Goal: Task Accomplishment & Management: Manage account settings

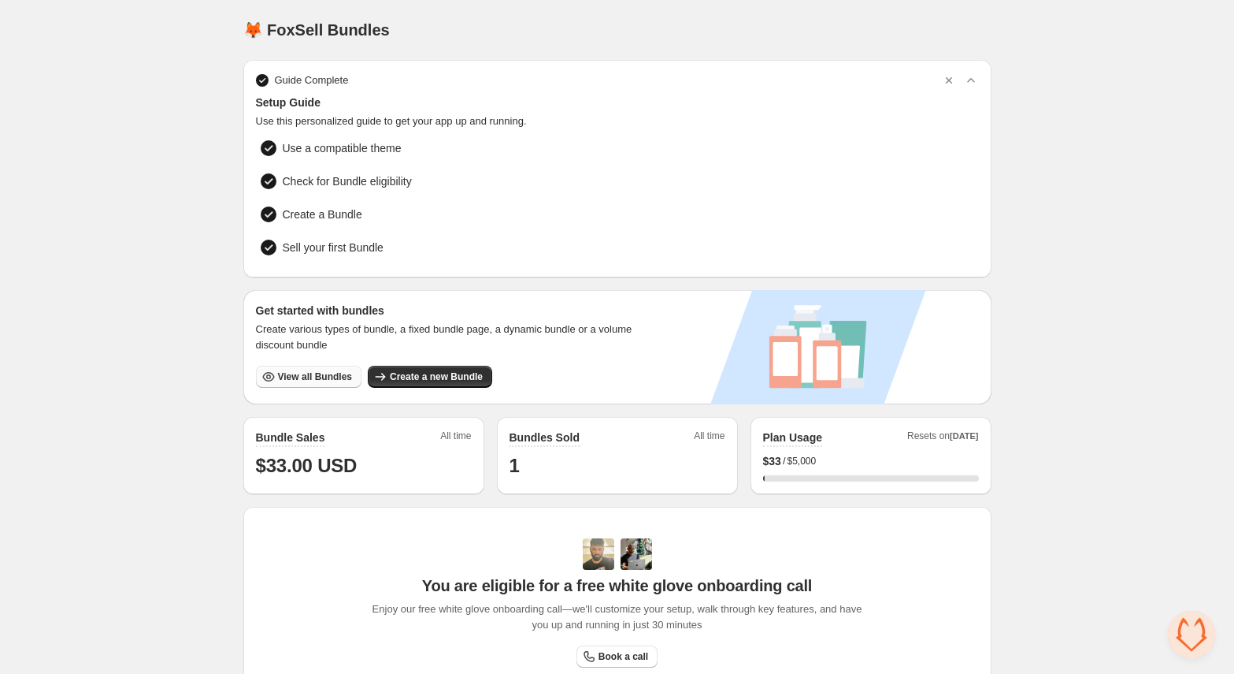
click at [317, 380] on button "View all Bundles" at bounding box center [309, 377] width 106 height 22
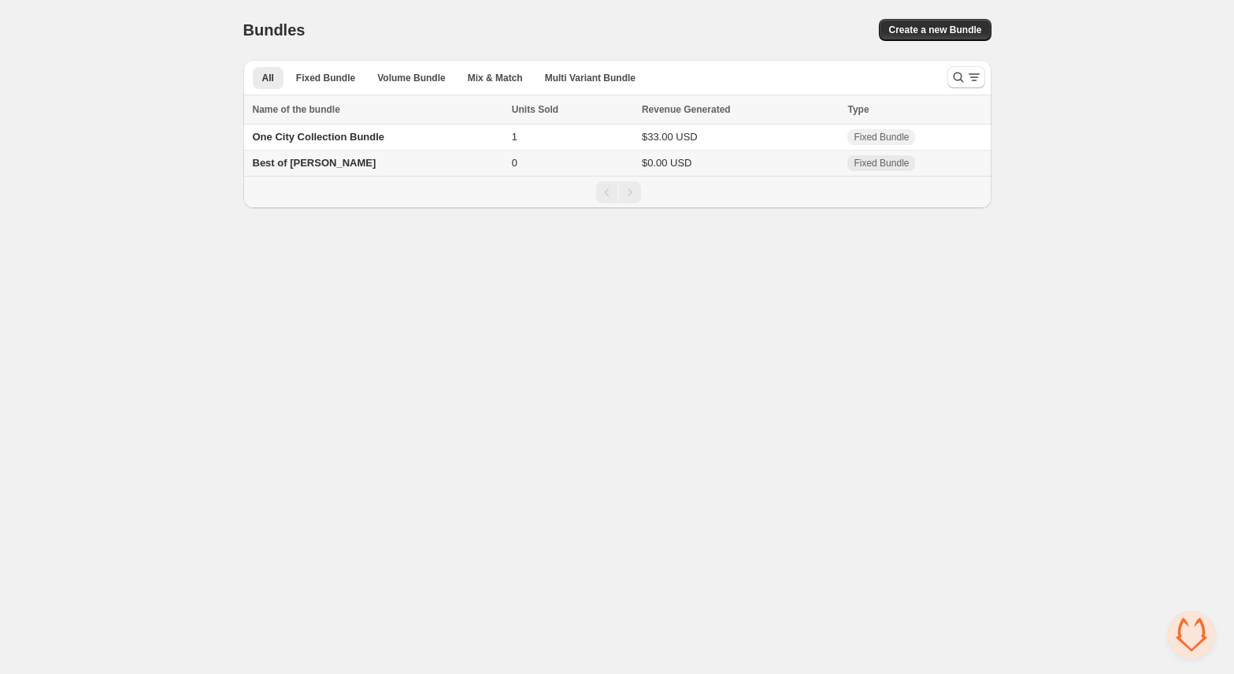
click at [356, 164] on td "Best of [PERSON_NAME]" at bounding box center [375, 163] width 264 height 26
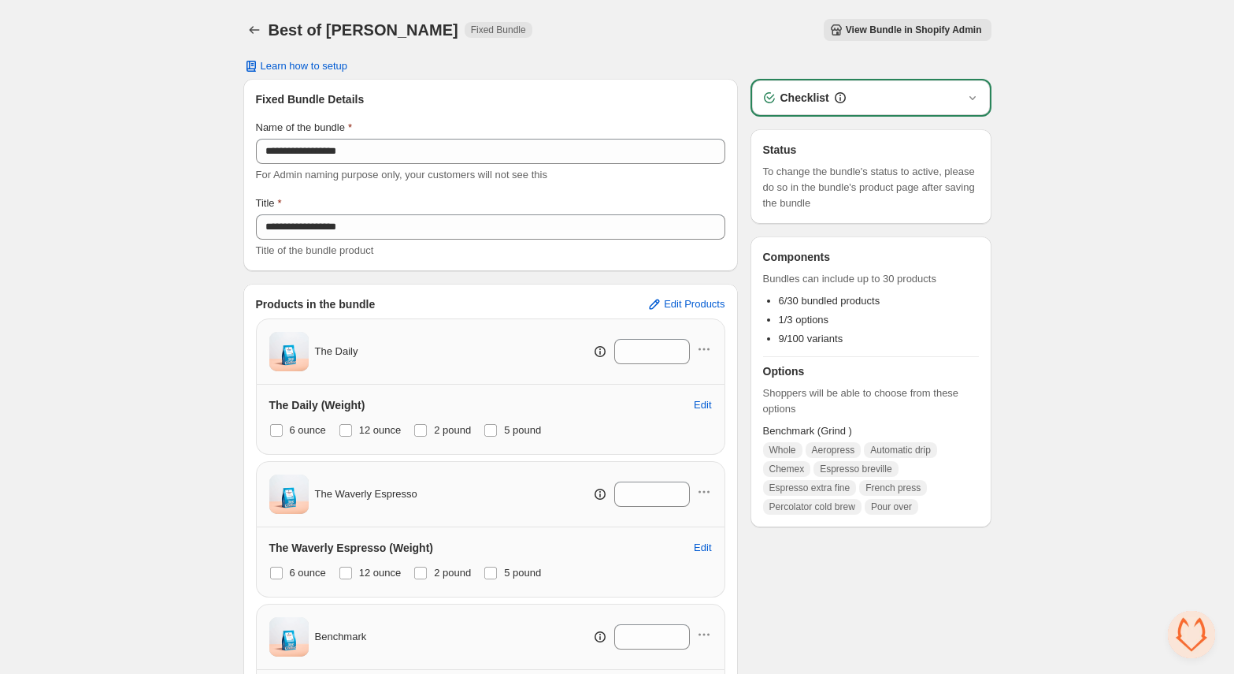
click at [871, 35] on span "View Bundle in Shopify Admin" at bounding box center [914, 30] width 136 height 13
click at [252, 28] on icon "Back" at bounding box center [255, 30] width 16 height 16
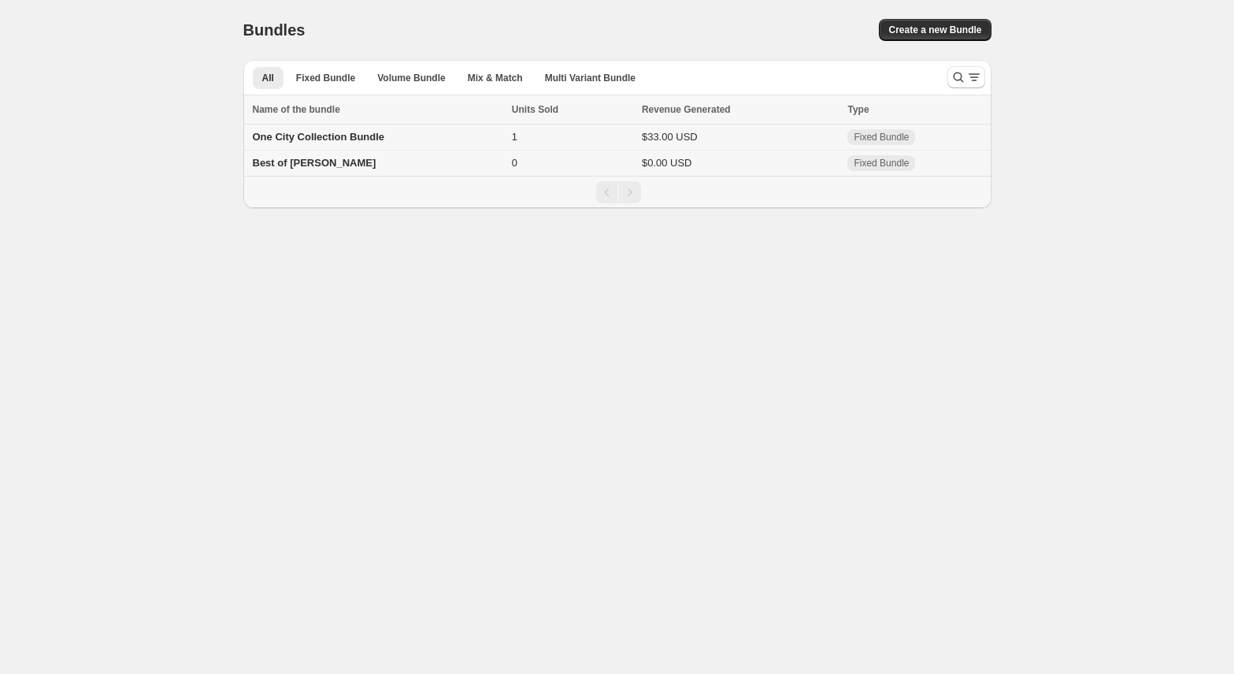
click at [320, 134] on span "One City Collection Bundle" at bounding box center [319, 137] width 132 height 12
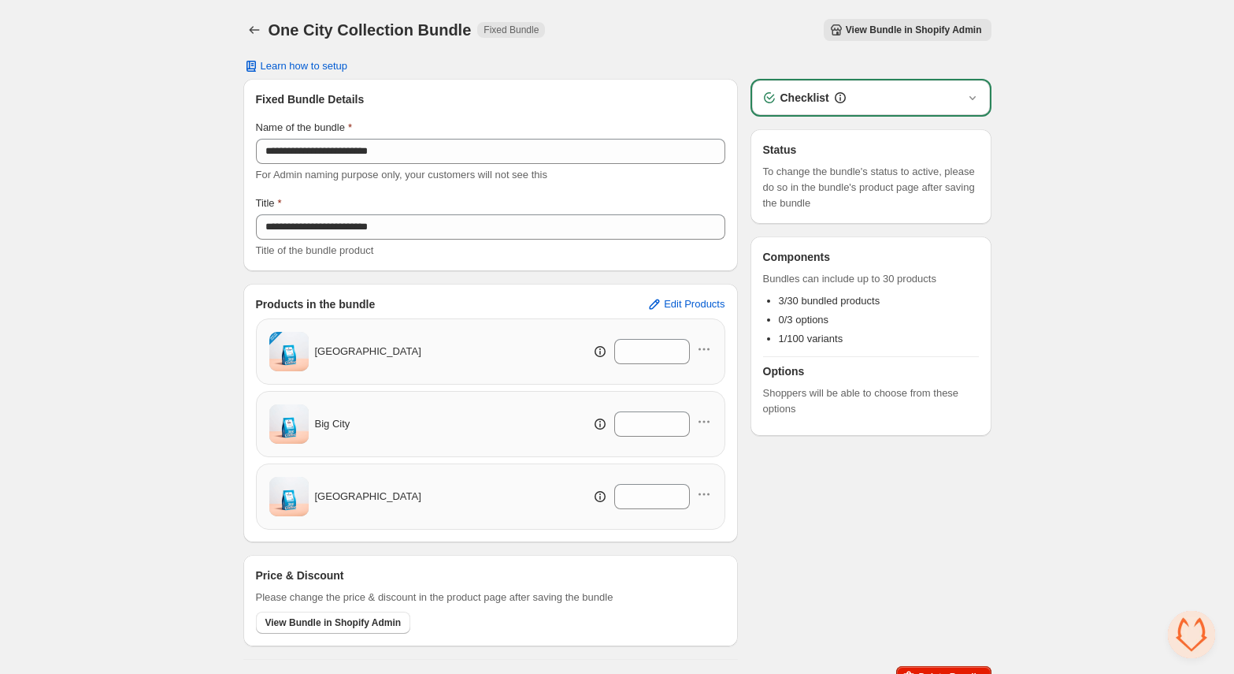
click at [923, 34] on span "View Bundle in Shopify Admin" at bounding box center [914, 30] width 136 height 13
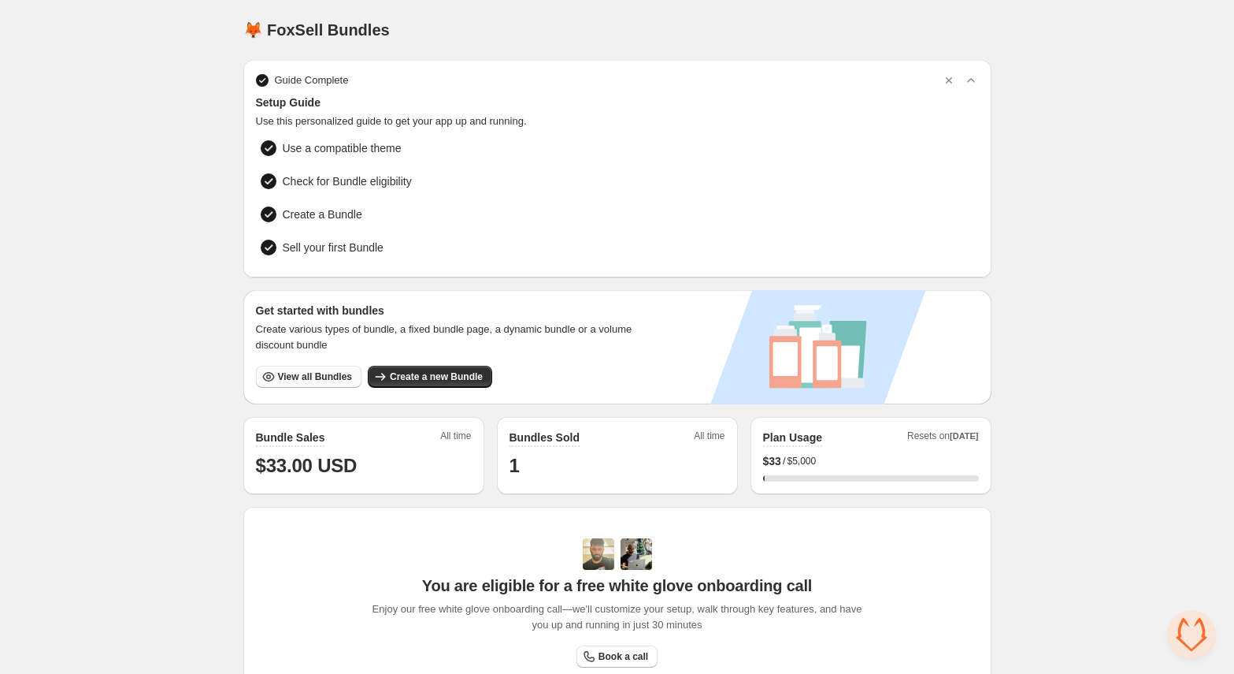
click at [324, 377] on span "View all Bundles" at bounding box center [315, 376] width 74 height 13
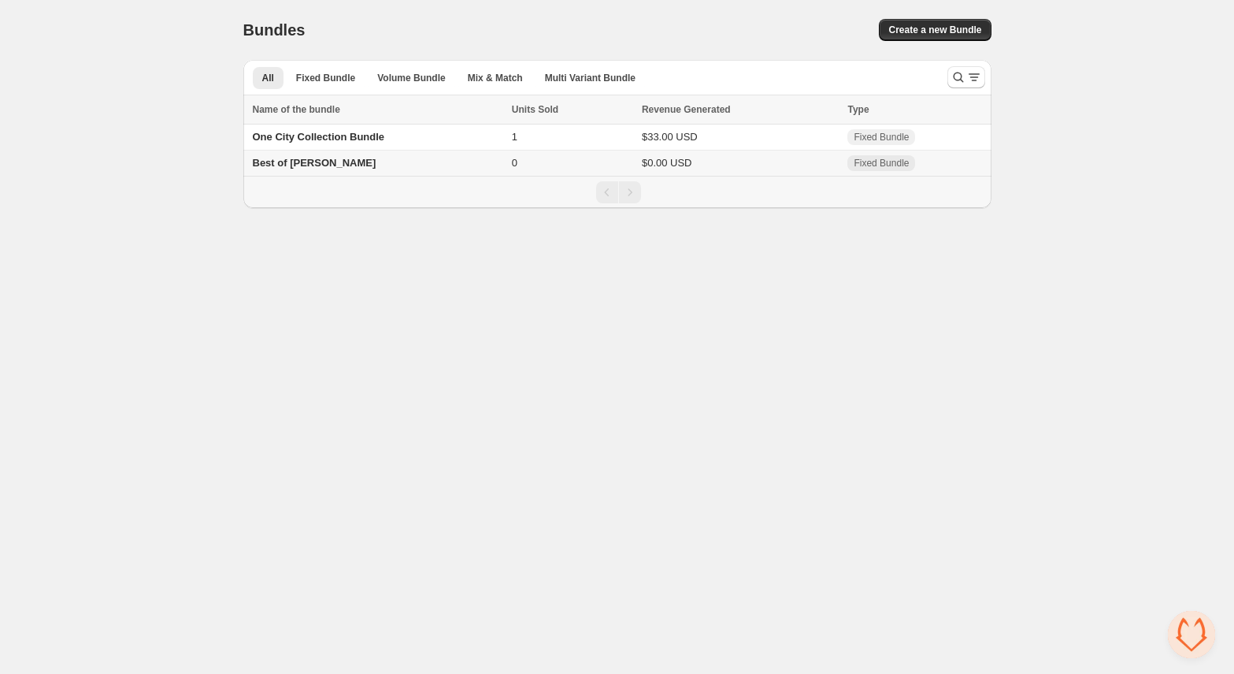
click at [453, 161] on td "Best of [PERSON_NAME]" at bounding box center [375, 163] width 264 height 26
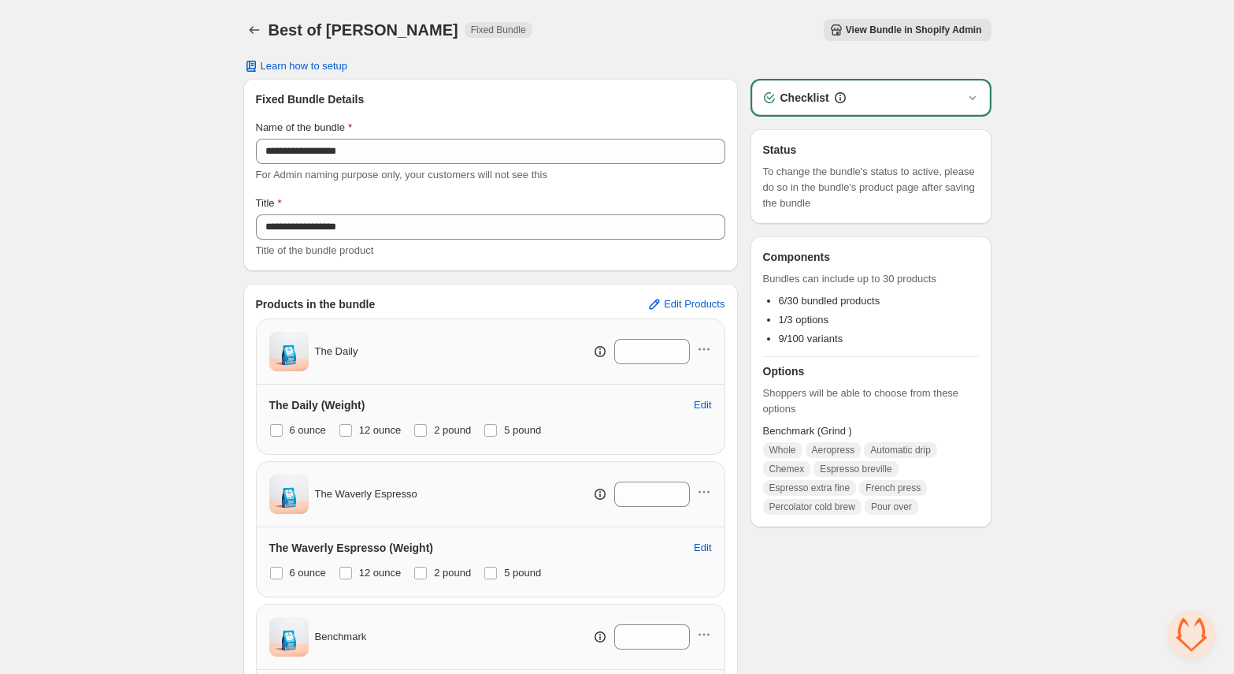
click at [898, 39] on button "View Bundle in Shopify Admin" at bounding box center [908, 30] width 168 height 22
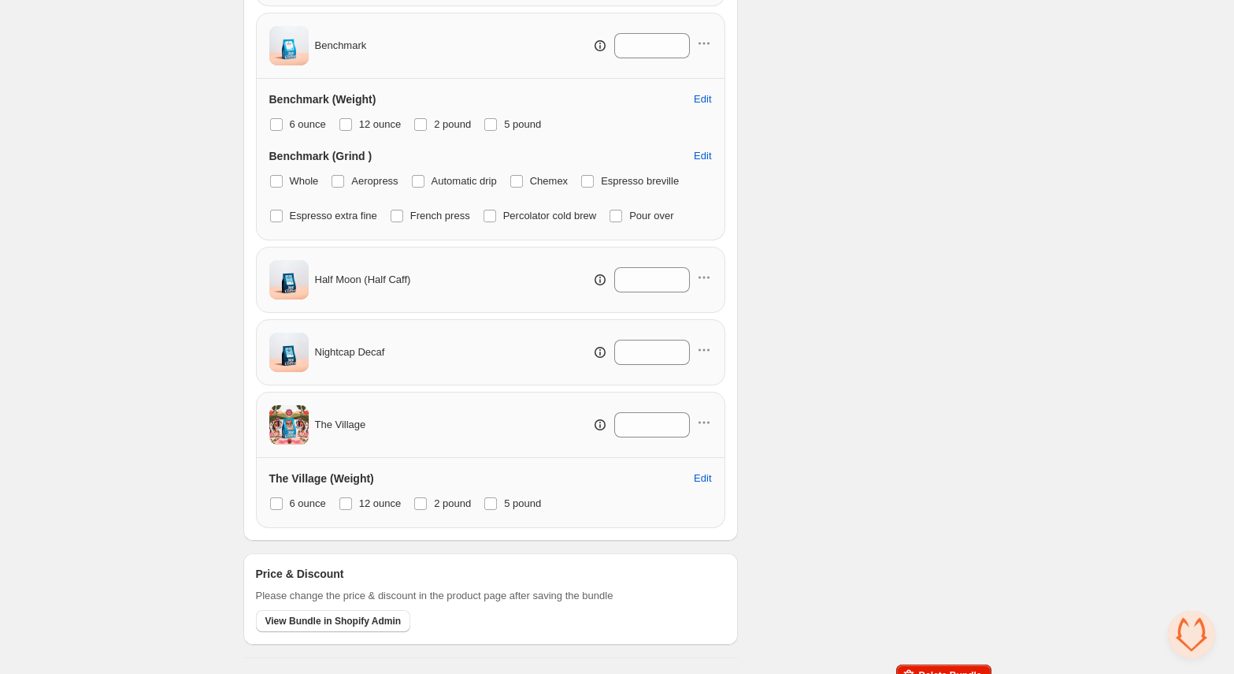
scroll to position [610, 0]
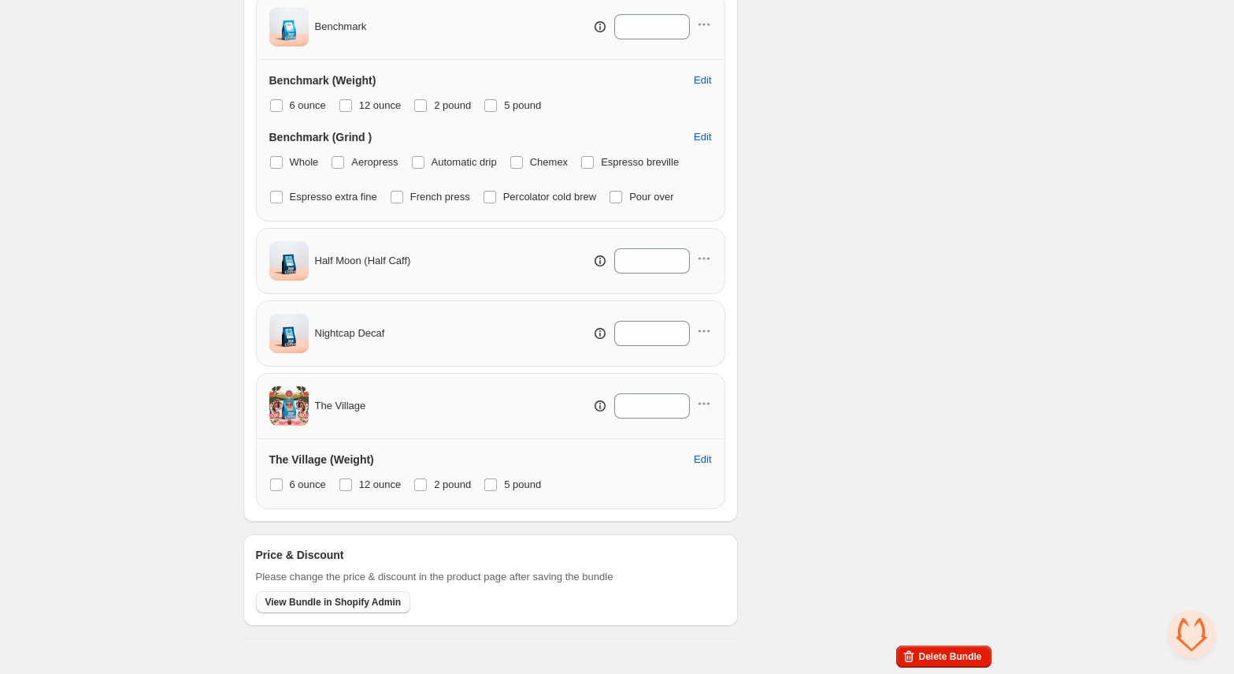
click at [364, 602] on span "View Bundle in Shopify Admin" at bounding box center [333, 602] width 136 height 13
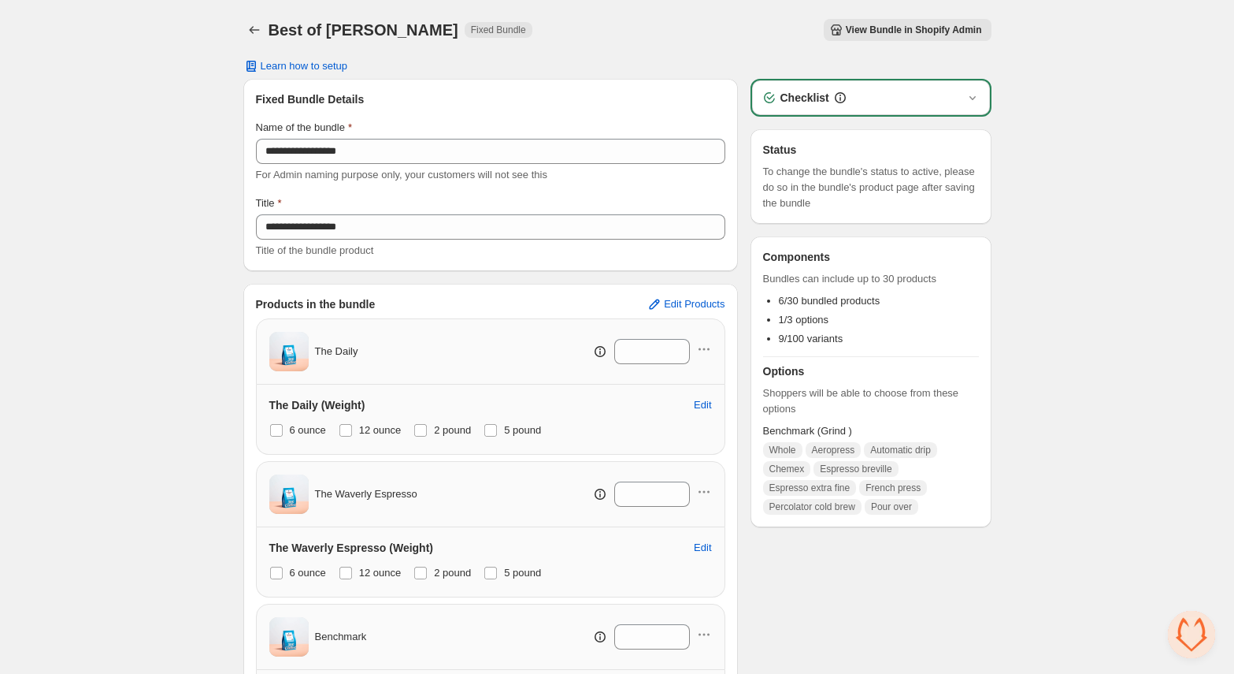
click at [910, 32] on span "View Bundle in Shopify Admin" at bounding box center [914, 30] width 136 height 13
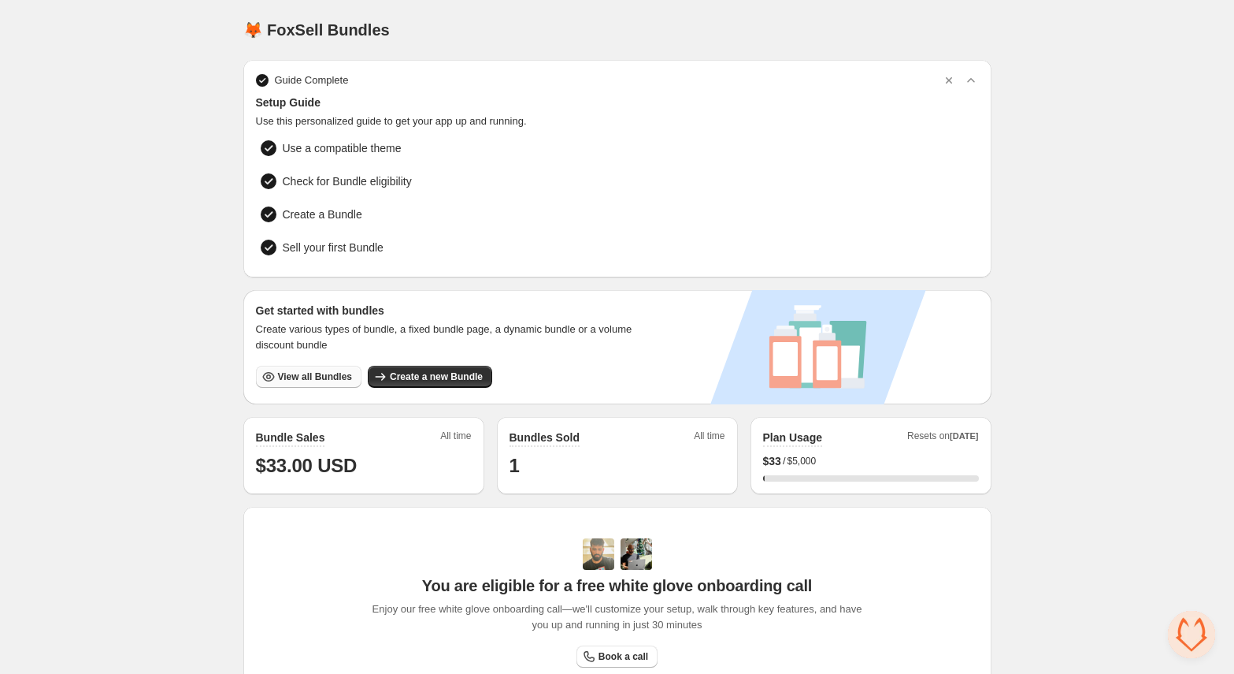
click at [320, 376] on span "View all Bundles" at bounding box center [315, 376] width 74 height 13
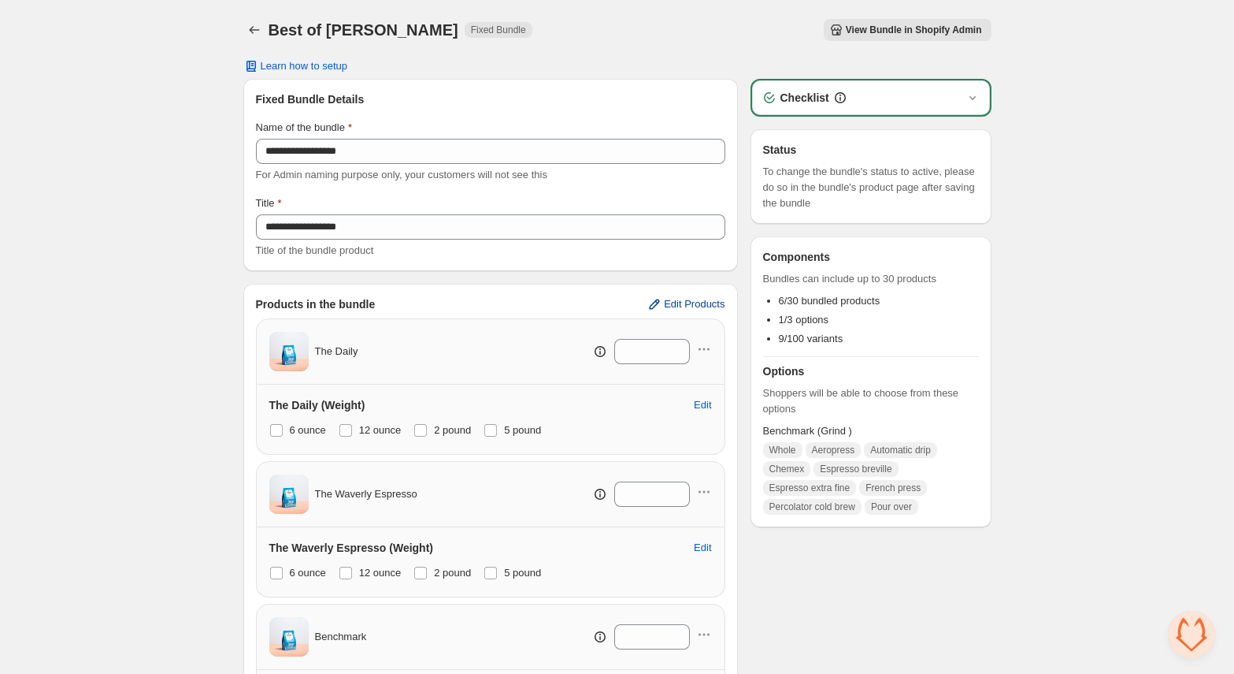
click at [700, 303] on span "Edit Products" at bounding box center [694, 304] width 61 height 13
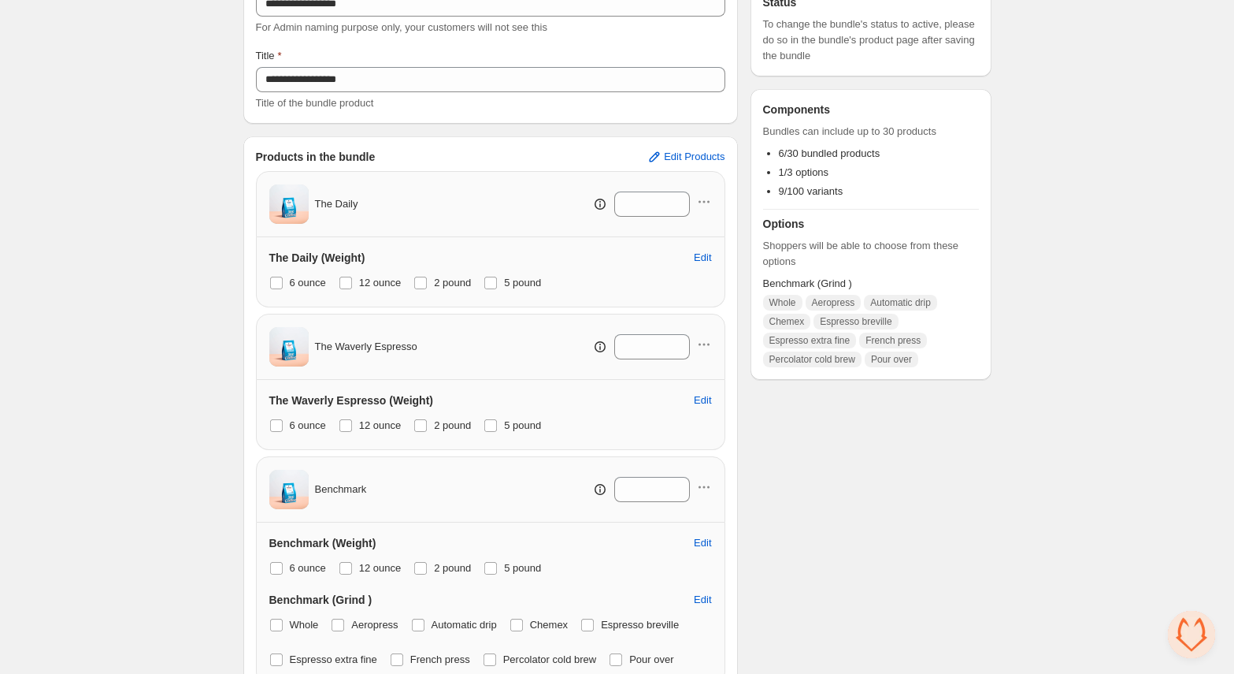
scroll to position [176, 0]
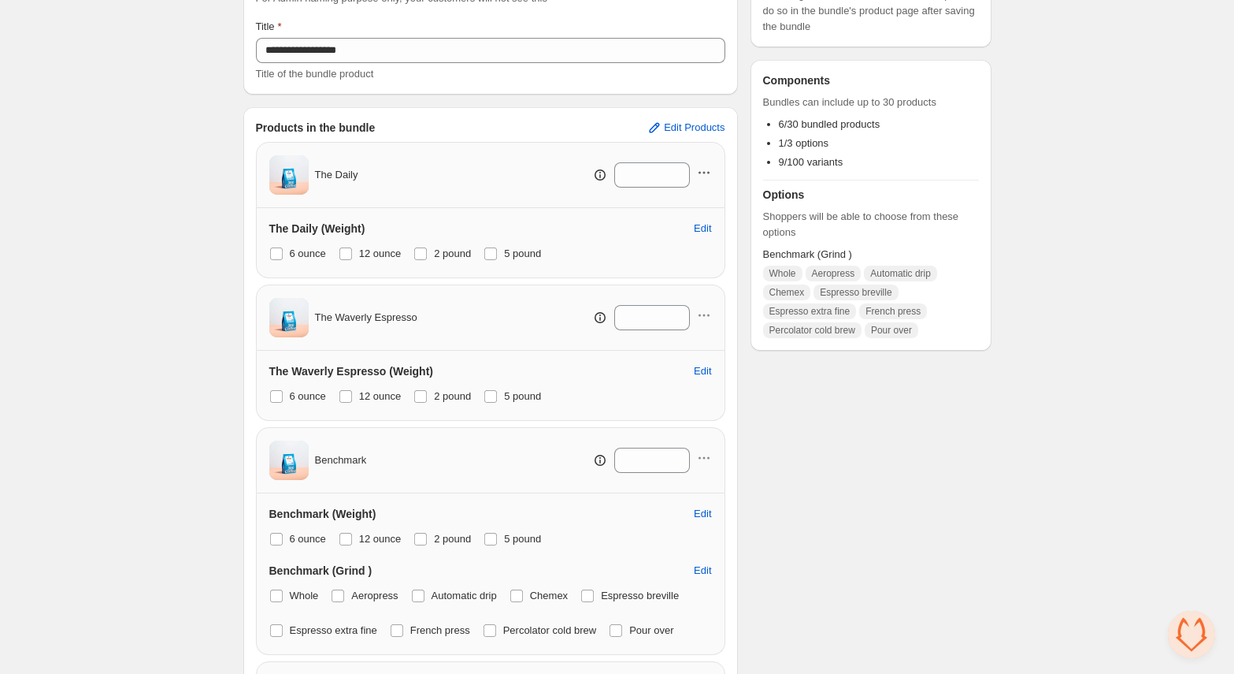
click at [709, 173] on icon "button" at bounding box center [704, 173] width 16 height 16
click at [544, 202] on div "The Daily *" at bounding box center [491, 175] width 470 height 66
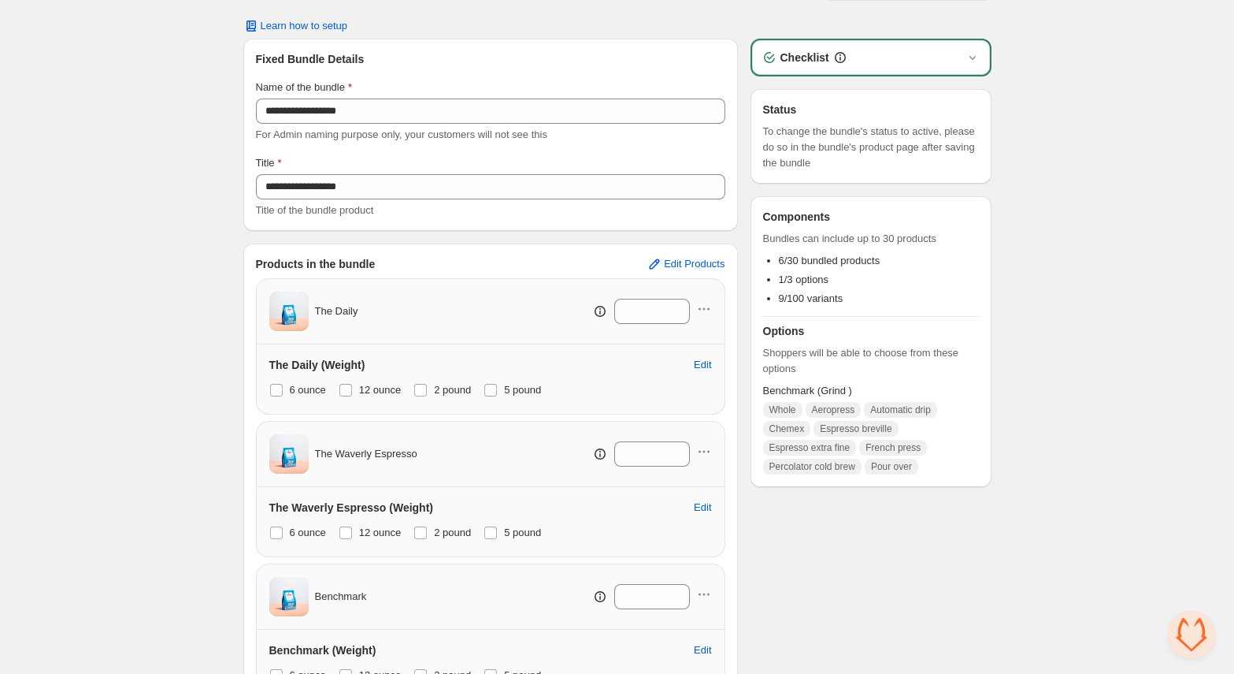
scroll to position [43, 0]
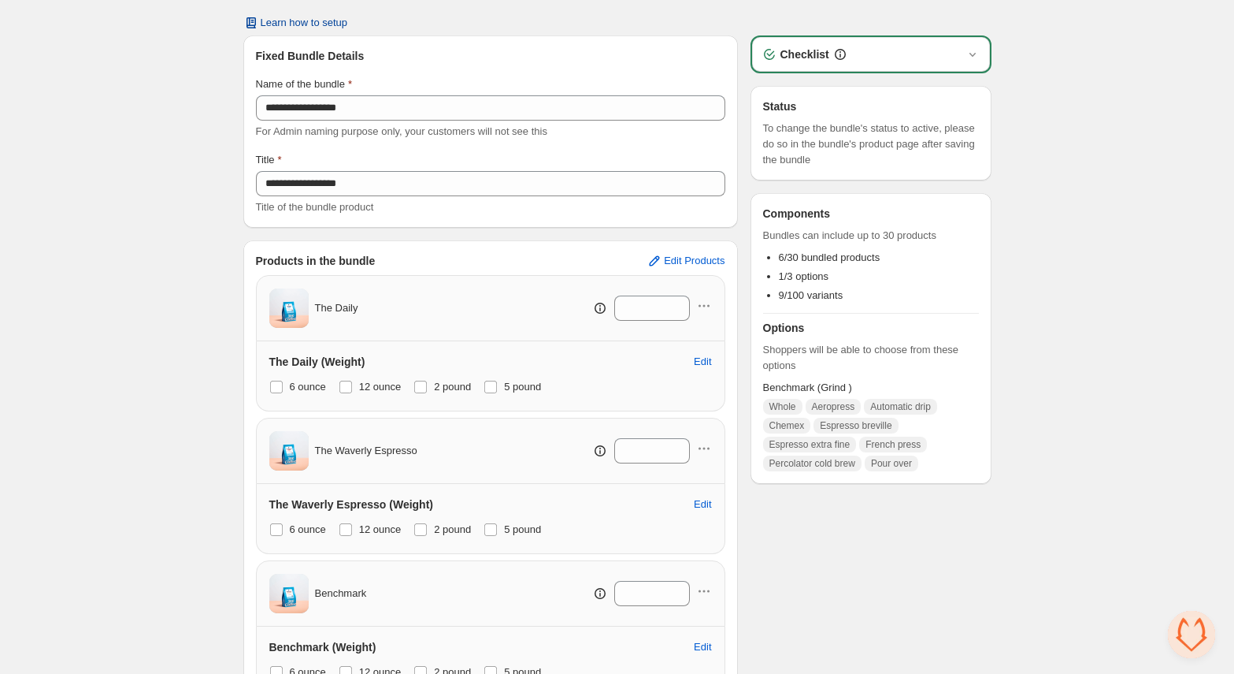
click at [344, 32] on button "Learn how to setup" at bounding box center [296, 23] width 124 height 22
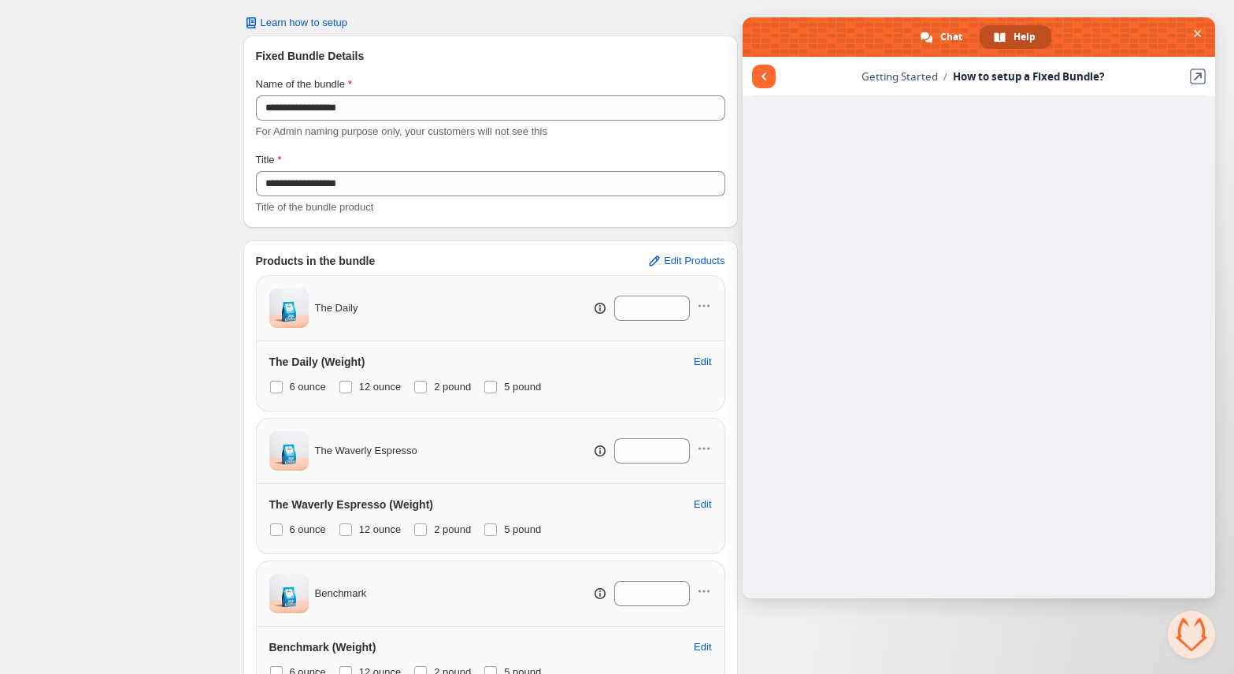
click at [654, 17] on div "Learn how to setup" at bounding box center [617, 23] width 748 height 13
click at [1187, 33] on span at bounding box center [979, 36] width 473 height 39
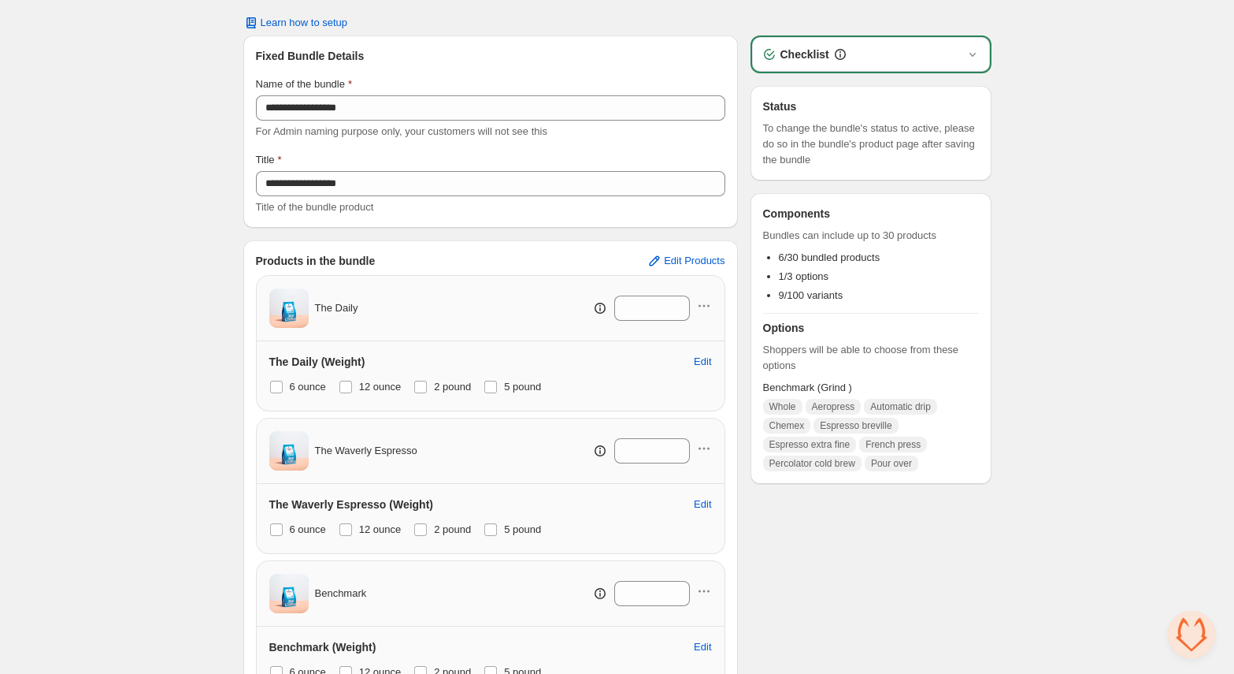
click at [811, 58] on h3 "Checklist" at bounding box center [805, 54] width 49 height 16
click at [908, 58] on div "Checklist" at bounding box center [871, 54] width 219 height 16
click at [972, 54] on icon "button" at bounding box center [973, 54] width 16 height 16
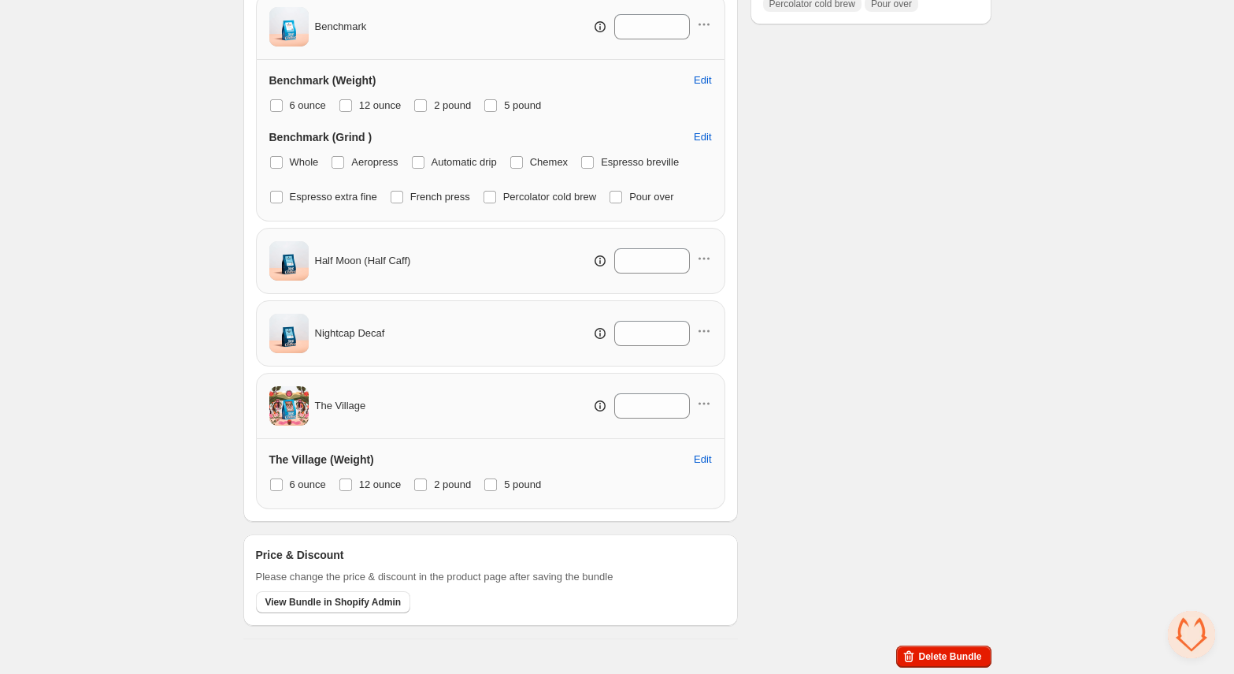
scroll to position [609, 0]
click at [364, 603] on span "View Bundle in Shopify Admin" at bounding box center [333, 602] width 136 height 13
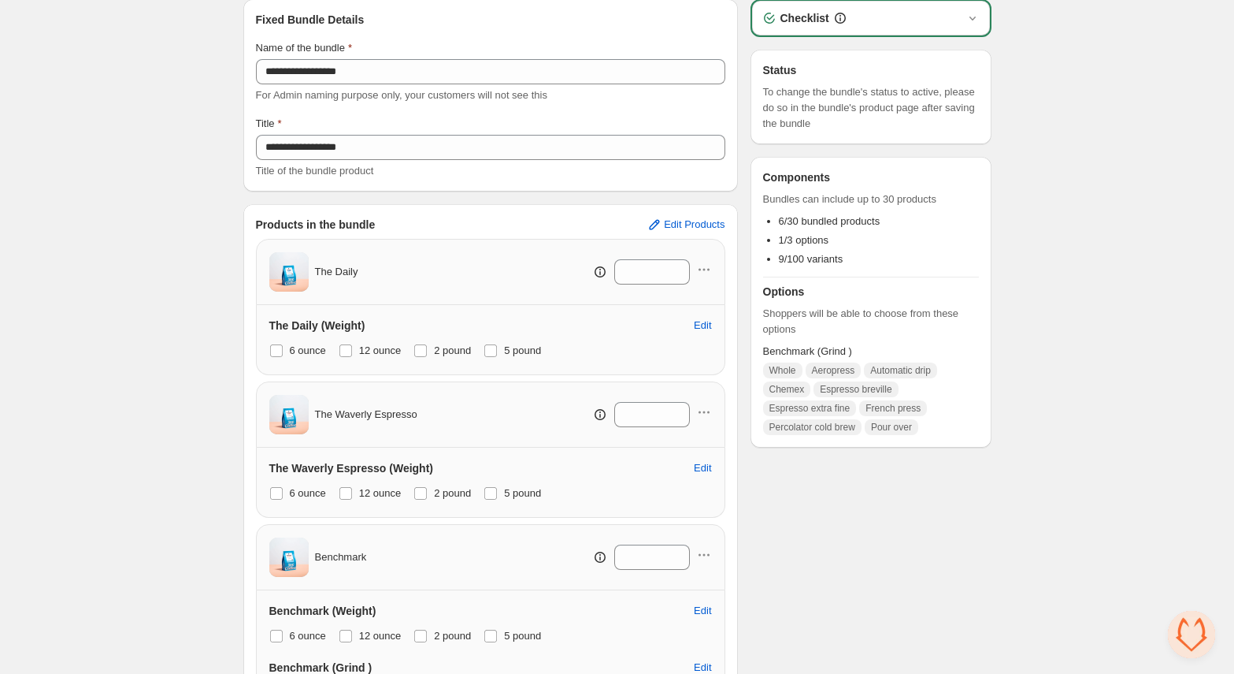
scroll to position [76, 0]
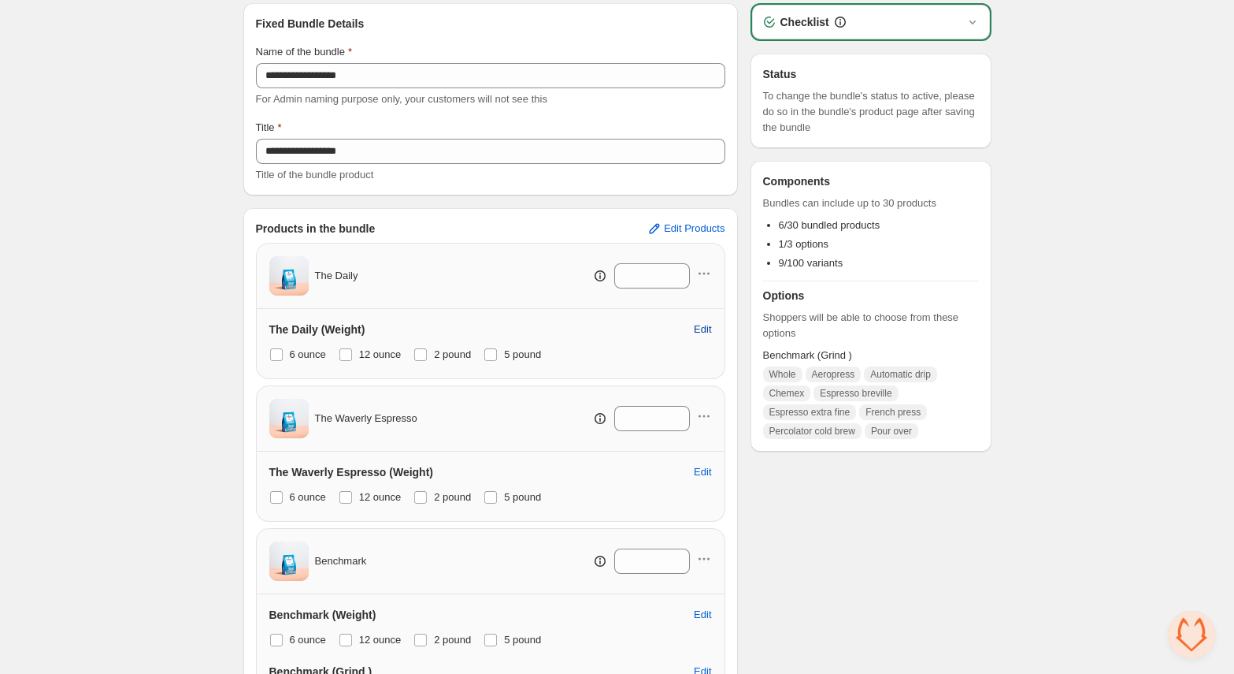
click at [708, 323] on span "Edit" at bounding box center [702, 329] width 17 height 13
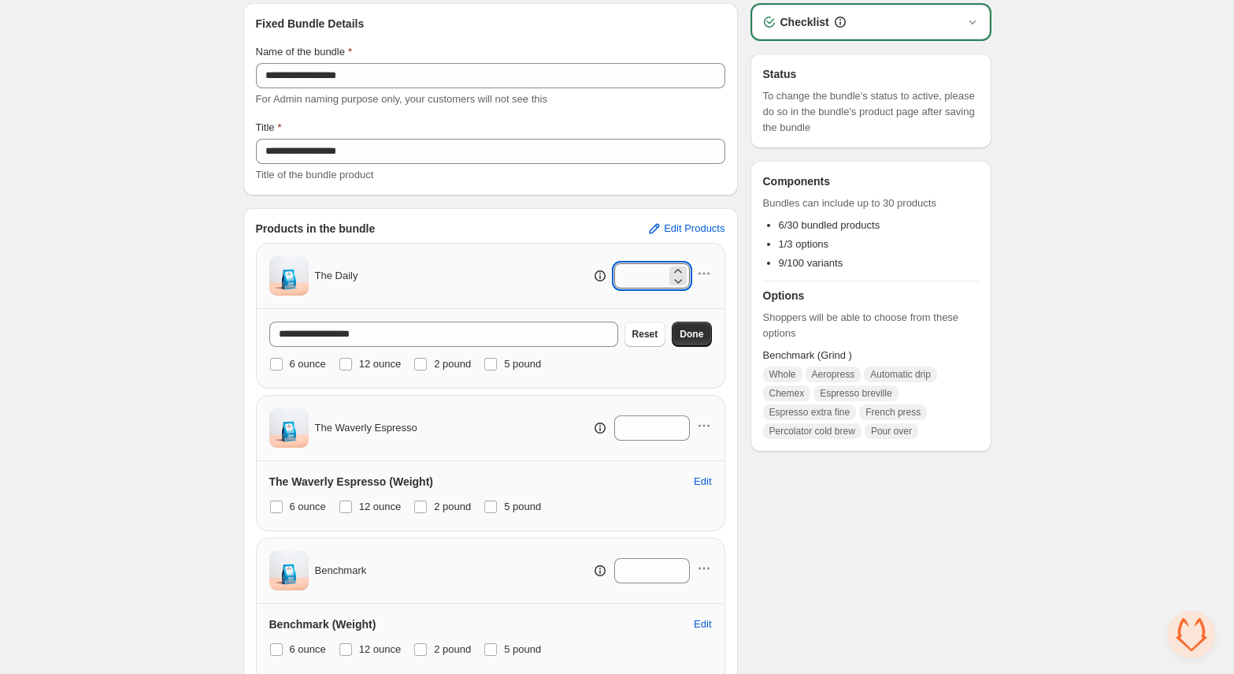
click at [629, 269] on input "*" at bounding box center [640, 275] width 52 height 25
click at [595, 270] on icon at bounding box center [600, 275] width 11 height 11
click at [535, 274] on div "*" at bounding box center [617, 275] width 189 height 25
click at [592, 277] on icon at bounding box center [600, 276] width 16 height 16
click at [728, 280] on div "**********" at bounding box center [490, 636] width 495 height 857
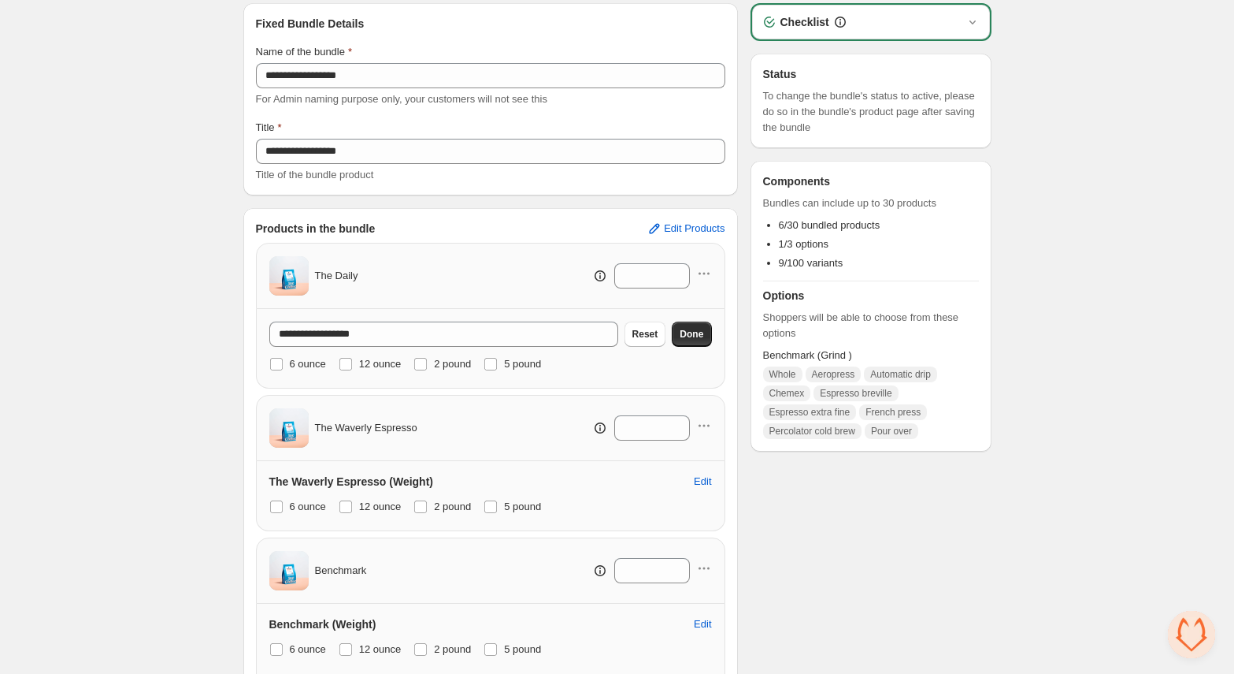
click at [800, 288] on h3 "Options" at bounding box center [871, 296] width 216 height 16
